Goal: Find specific page/section: Find specific page/section

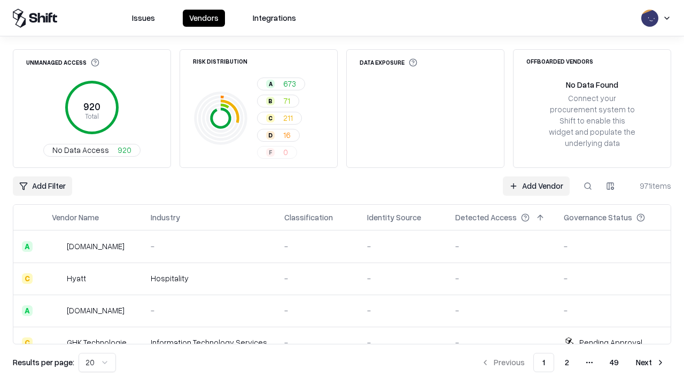
click at [342, 192] on div "Add Filter Add Vendor 971 items" at bounding box center [342, 185] width 658 height 19
click at [42, 186] on html "Issues Vendors Integrations Unmanaged Access 920 Total No Data Access 920 Risk …" at bounding box center [342, 192] width 684 height 385
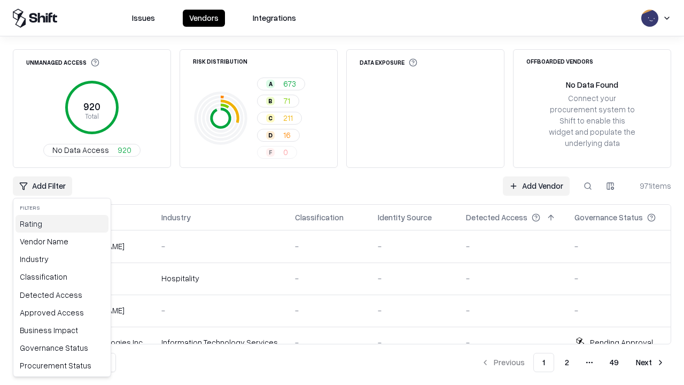
click at [62, 223] on div "Rating" at bounding box center [61, 224] width 93 height 18
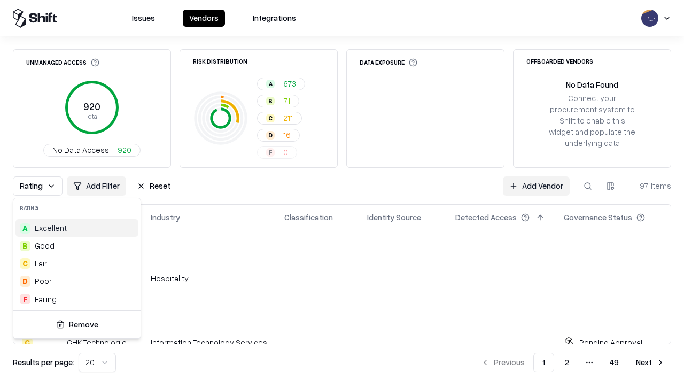
click at [342, 192] on html "Issues Vendors Integrations Unmanaged Access 920 Total No Data Access 920 Risk …" at bounding box center [342, 192] width 684 height 385
click at [342, 192] on div "Rating Add Filter Reset Add Vendor 971 items" at bounding box center [342, 185] width 658 height 19
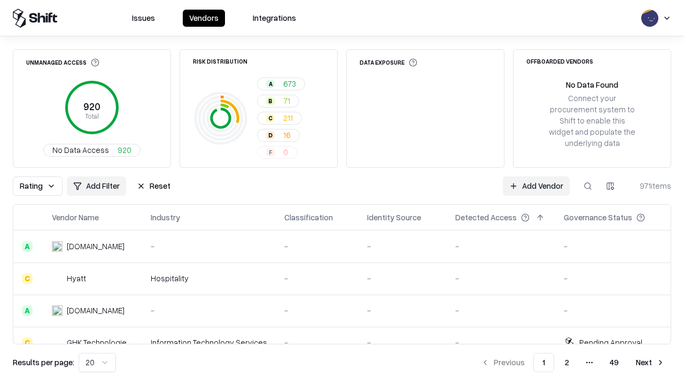
click at [153, 186] on button "Reset" at bounding box center [153, 185] width 46 height 19
click at [342, 192] on div "Add Filter Add Vendor 971 items" at bounding box center [342, 185] width 658 height 19
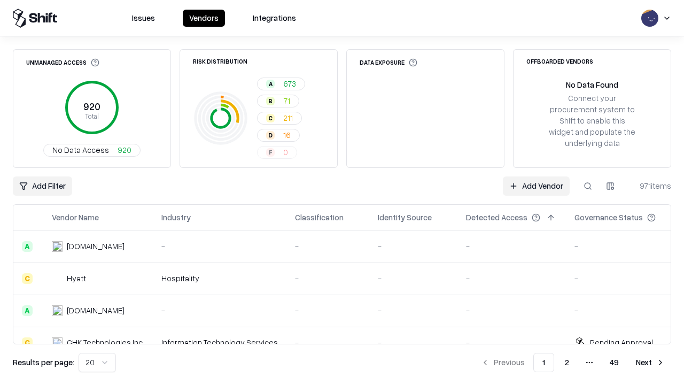
click at [42, 186] on html "Issues Vendors Integrations Unmanaged Access 920 Total No Data Access 920 Risk …" at bounding box center [342, 192] width 684 height 385
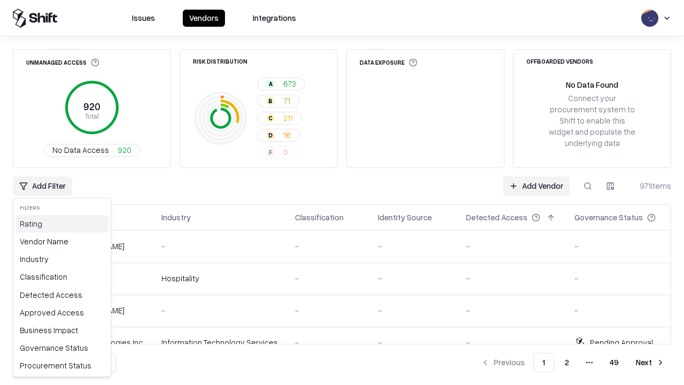
click at [62, 223] on div "Rating" at bounding box center [61, 224] width 93 height 18
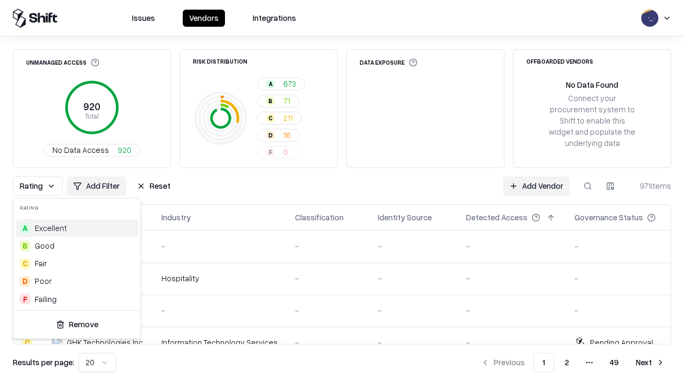
click at [77, 299] on div "F Failing" at bounding box center [76, 299] width 123 height 18
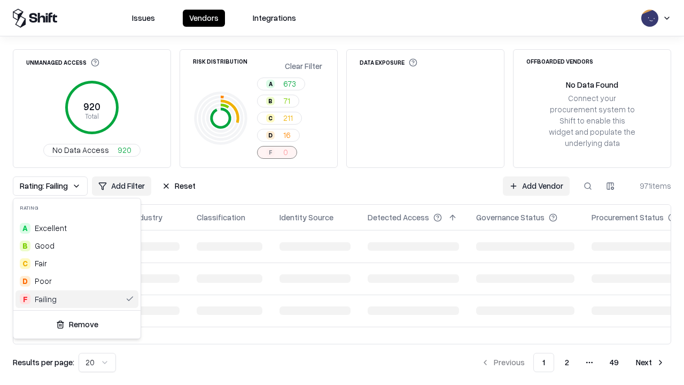
click at [342, 192] on html "Issues Vendors Integrations Unmanaged Access 920 Total No Data Access 920 Risk …" at bounding box center [342, 192] width 684 height 385
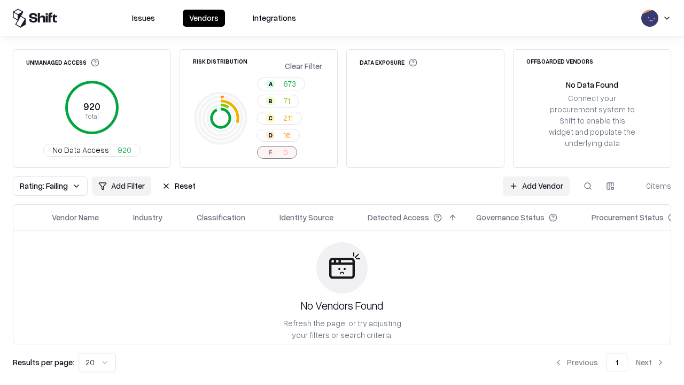
click at [342, 192] on div "Rating: Failing Add Filter Reset Add Vendor 0 items" at bounding box center [342, 185] width 658 height 19
click at [178, 186] on button "Reset" at bounding box center [179, 185] width 46 height 19
click at [342, 192] on div "Add Filter Add Vendor 0 items" at bounding box center [342, 185] width 658 height 19
click at [42, 186] on html "Issues Vendors Integrations Unmanaged Access 920 Total No Data Access 920 Risk …" at bounding box center [342, 192] width 684 height 385
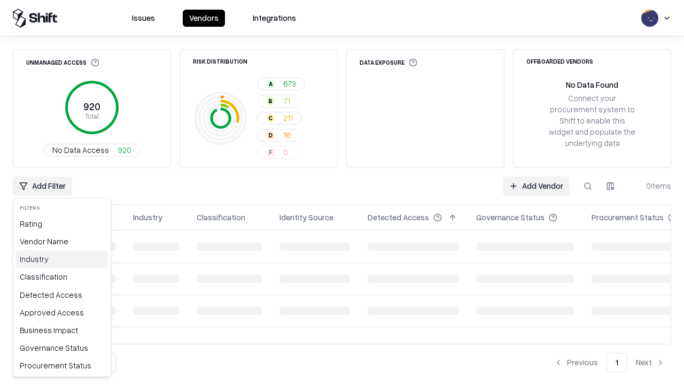
click at [62, 259] on div "Industry" at bounding box center [61, 259] width 93 height 18
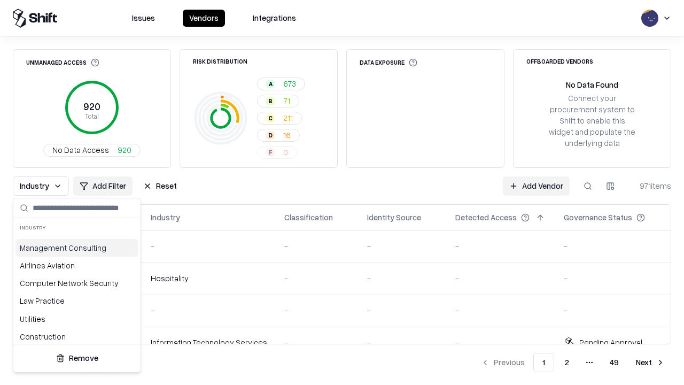
click at [342, 192] on html "Issues Vendors Integrations Unmanaged Access 920 Total No Data Access 920 Risk …" at bounding box center [342, 192] width 684 height 385
click at [342, 192] on div "Industry Add Filter Reset Add Vendor 971 items" at bounding box center [342, 185] width 658 height 19
click at [160, 186] on button "Reset" at bounding box center [160, 185] width 46 height 19
